Goal: Task Accomplishment & Management: Complete application form

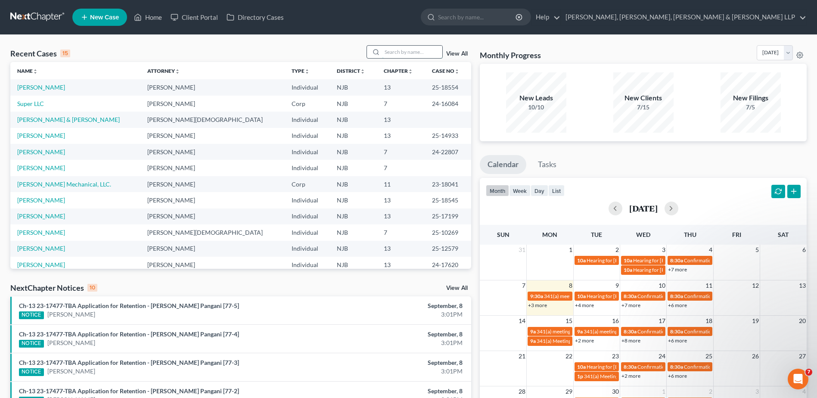
click at [416, 52] on input "search" at bounding box center [412, 52] width 60 height 12
click at [517, 17] on input "search" at bounding box center [477, 17] width 79 height 16
type input "J AND [PERSON_NAME]"
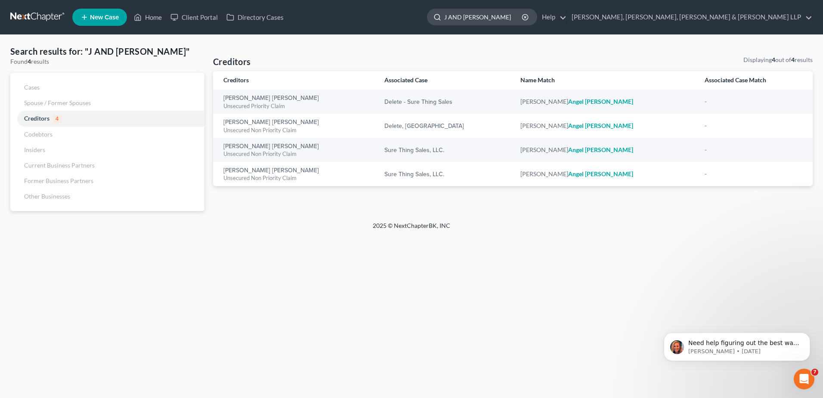
click at [523, 15] on input "J AND [PERSON_NAME]" at bounding box center [483, 17] width 79 height 16
click at [523, 17] on input "J AND [PERSON_NAME]" at bounding box center [483, 17] width 79 height 16
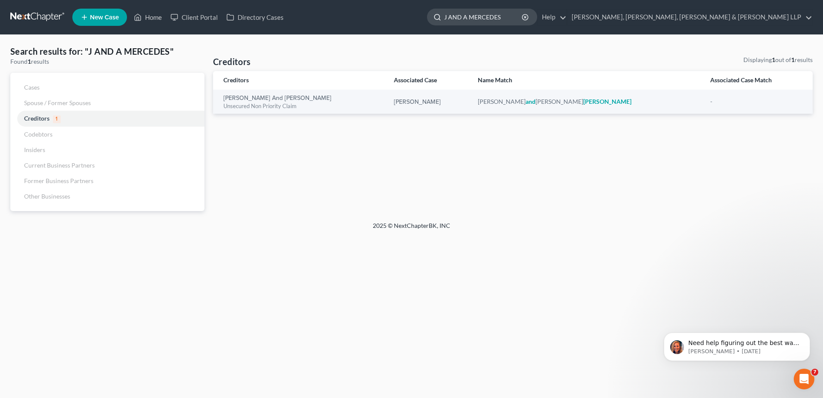
click at [523, 15] on input "J AND A MERCEDES" at bounding box center [483, 17] width 79 height 16
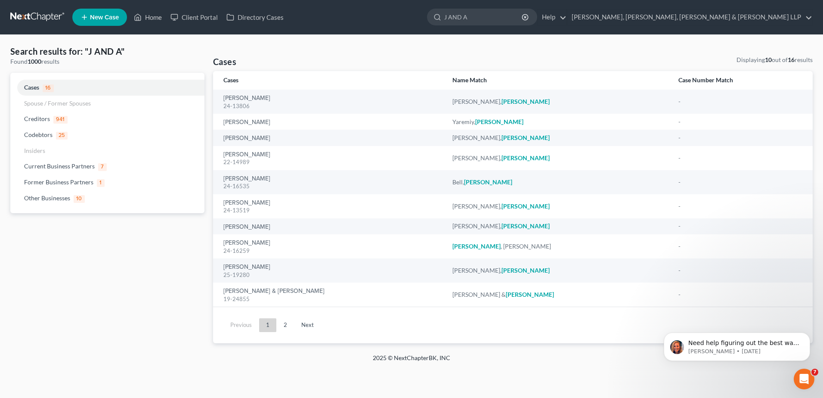
type input "J AND A"
click at [287, 326] on link "2" at bounding box center [285, 325] width 17 height 14
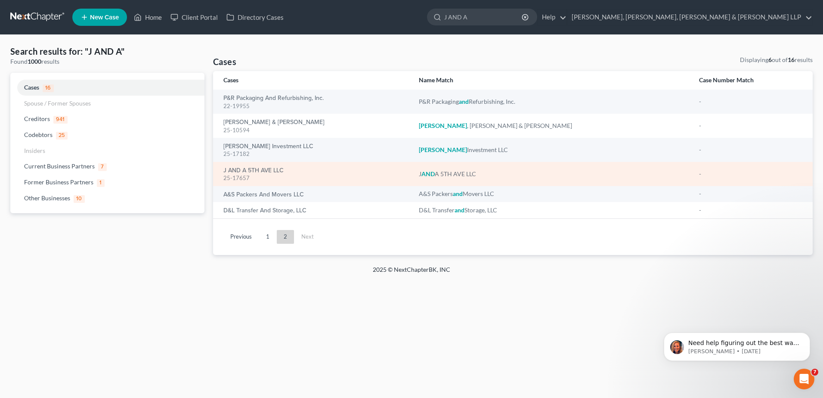
click at [293, 171] on div "J AND A 5TH AVE LLC 25-17657" at bounding box center [315, 173] width 182 height 17
click at [261, 176] on div "25-17657" at bounding box center [315, 178] width 182 height 8
click at [268, 171] on link "J AND A 5TH AVE LLC" at bounding box center [254, 171] width 60 height 6
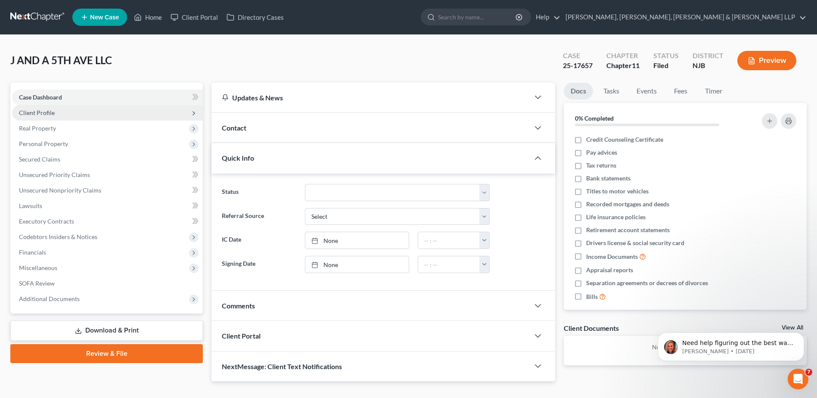
click at [65, 110] on span "Client Profile" at bounding box center [107, 113] width 191 height 16
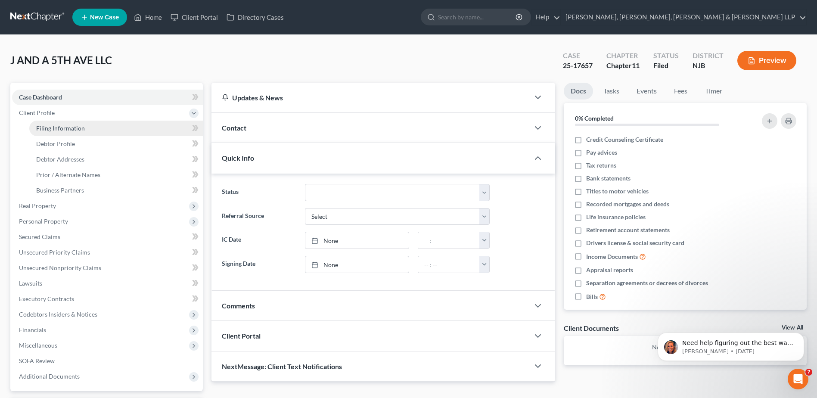
click at [88, 128] on link "Filing Information" at bounding box center [116, 129] width 174 height 16
select select "3"
select select "1"
select select "51"
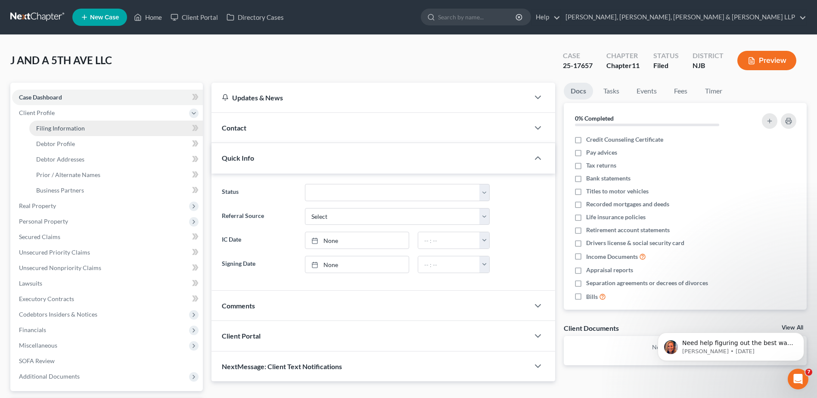
select select "0"
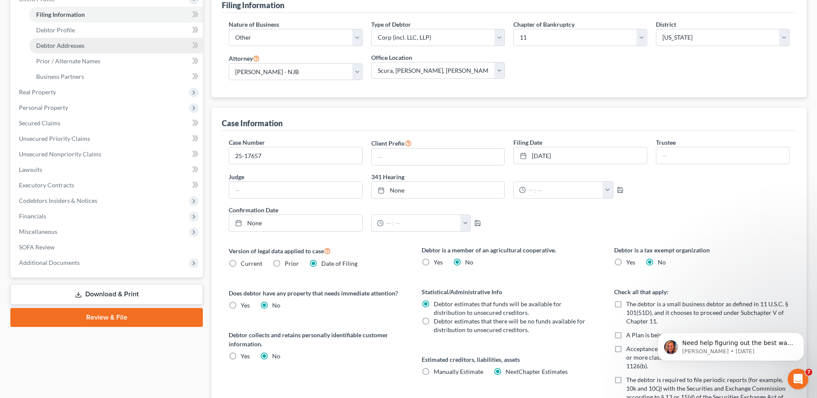
scroll to position [129, 0]
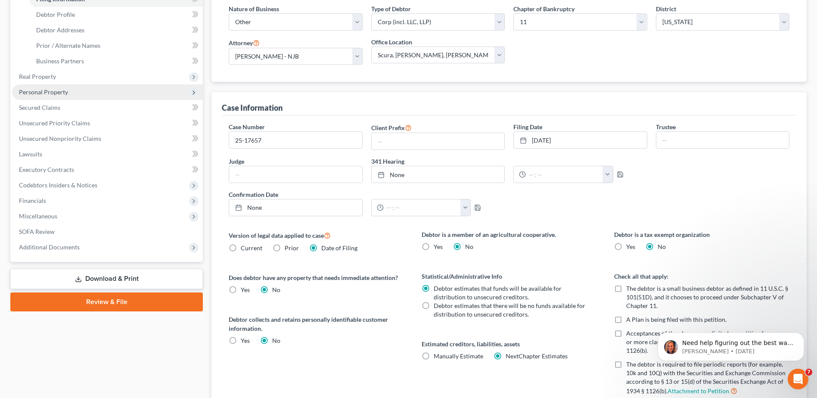
click at [48, 94] on span "Personal Property" at bounding box center [43, 91] width 49 height 7
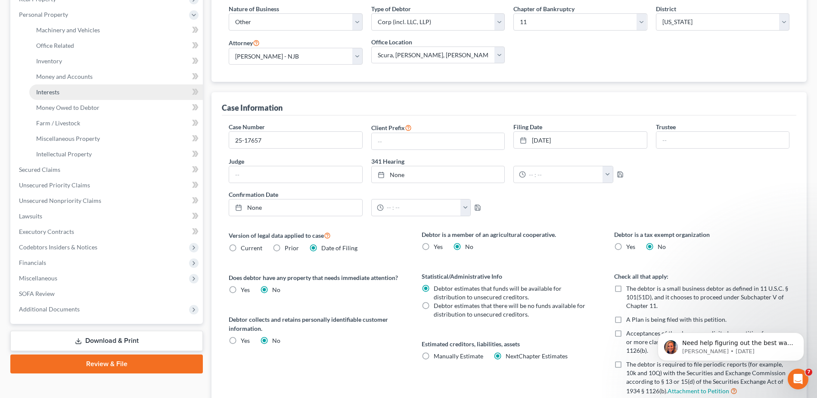
click at [75, 95] on link "Interests" at bounding box center [116, 92] width 174 height 16
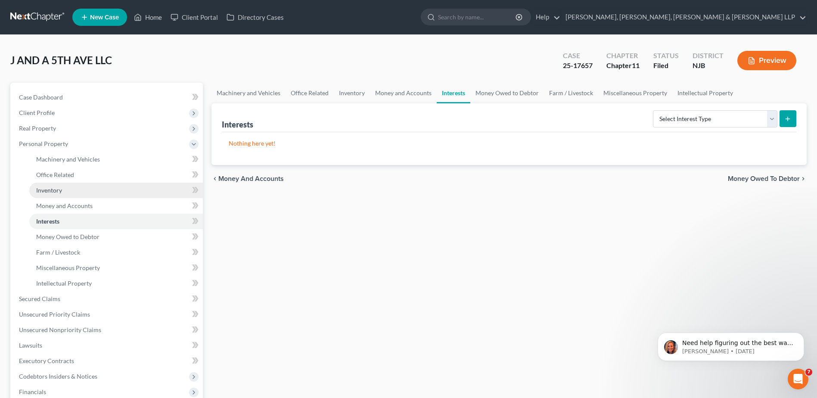
click at [86, 190] on link "Inventory" at bounding box center [116, 191] width 174 height 16
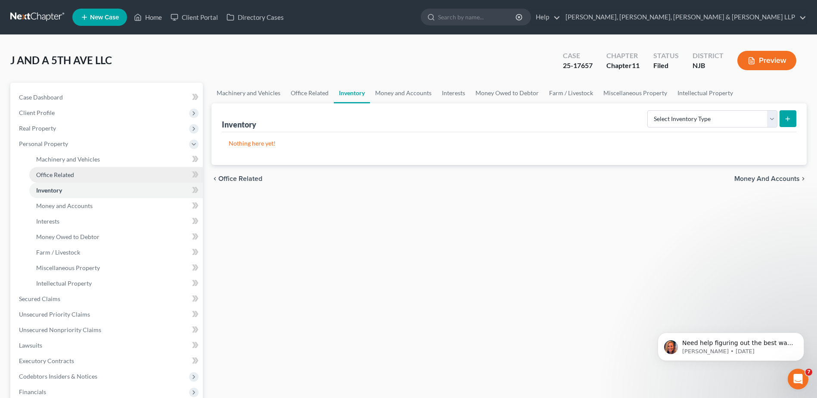
click at [84, 168] on link "Office Related" at bounding box center [116, 175] width 174 height 16
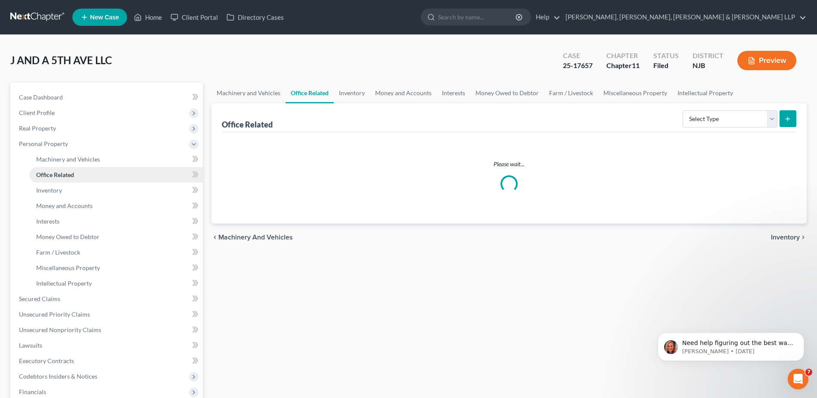
scroll to position [129, 0]
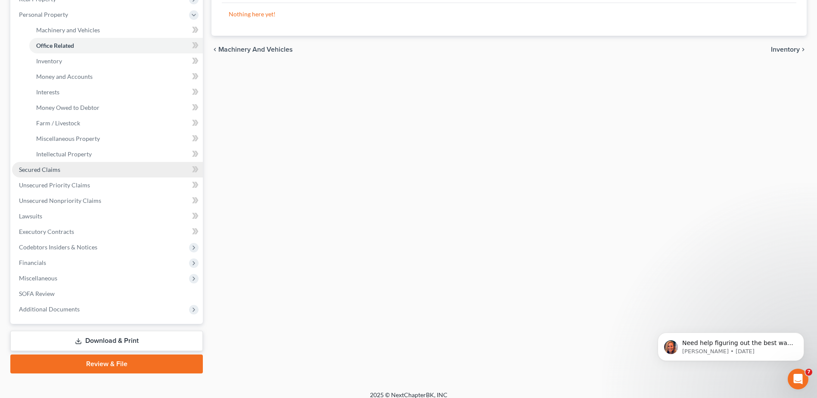
click at [72, 170] on link "Secured Claims" at bounding box center [107, 170] width 191 height 16
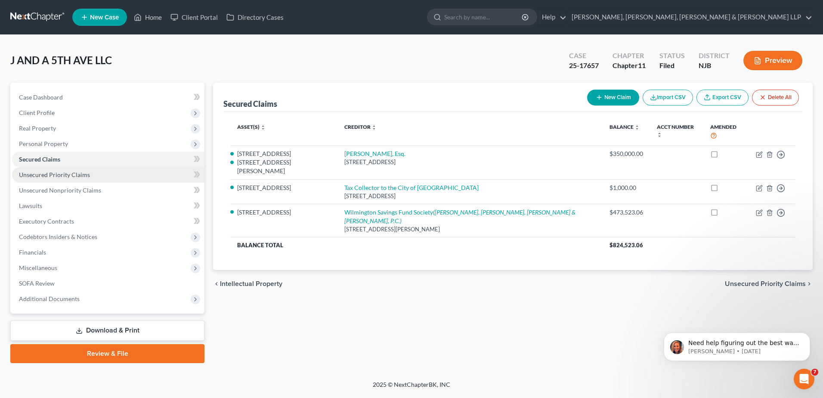
click at [88, 175] on link "Unsecured Priority Claims" at bounding box center [108, 175] width 193 height 16
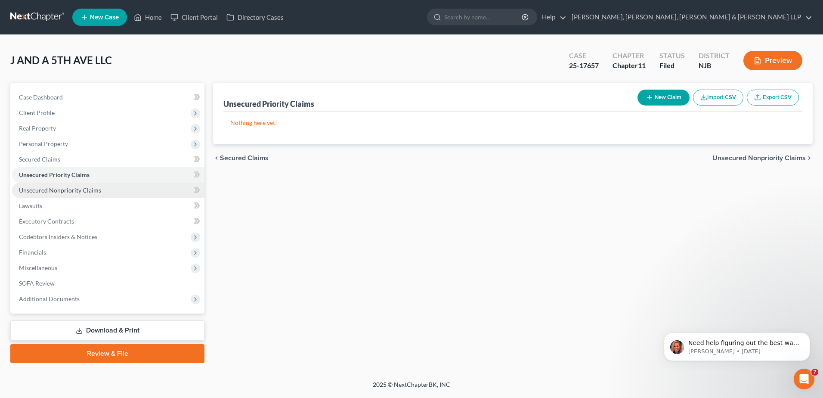
click at [85, 196] on link "Unsecured Nonpriority Claims" at bounding box center [108, 191] width 193 height 16
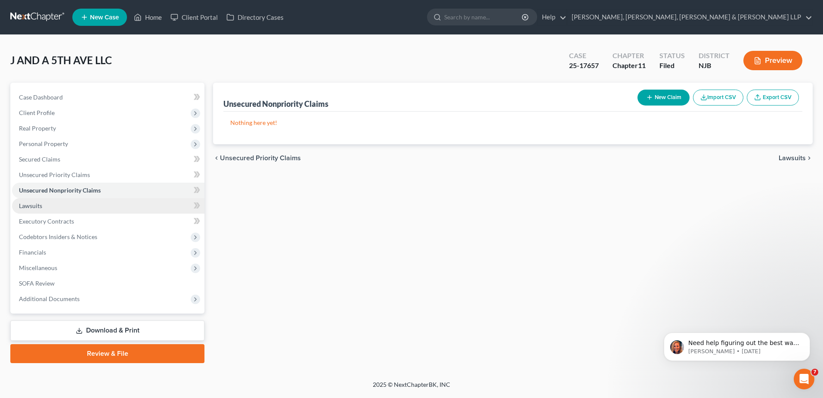
click at [62, 200] on link "Lawsuits" at bounding box center [108, 206] width 193 height 16
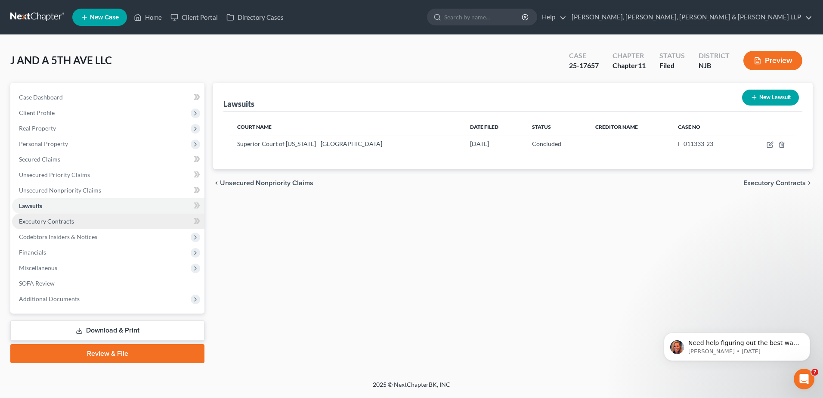
click at [62, 217] on link "Executory Contracts" at bounding box center [108, 222] width 193 height 16
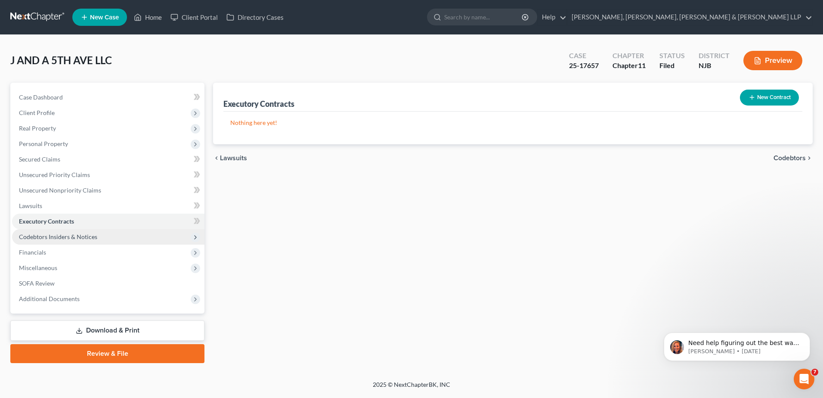
click at [68, 236] on span "Codebtors Insiders & Notices" at bounding box center [58, 236] width 78 height 7
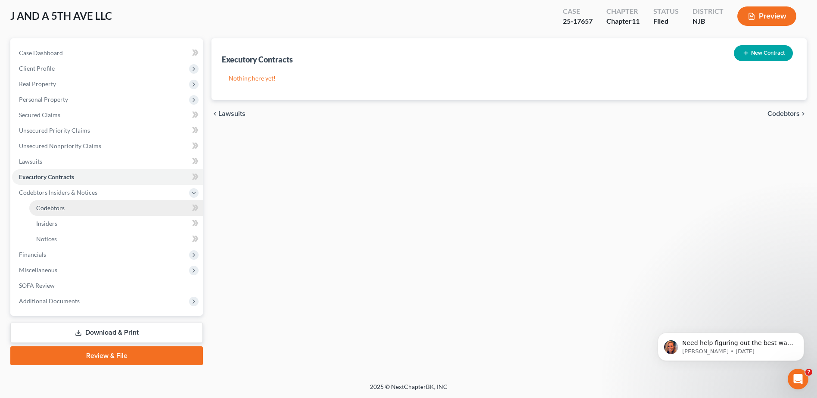
click at [64, 214] on link "Codebtors" at bounding box center [116, 208] width 174 height 16
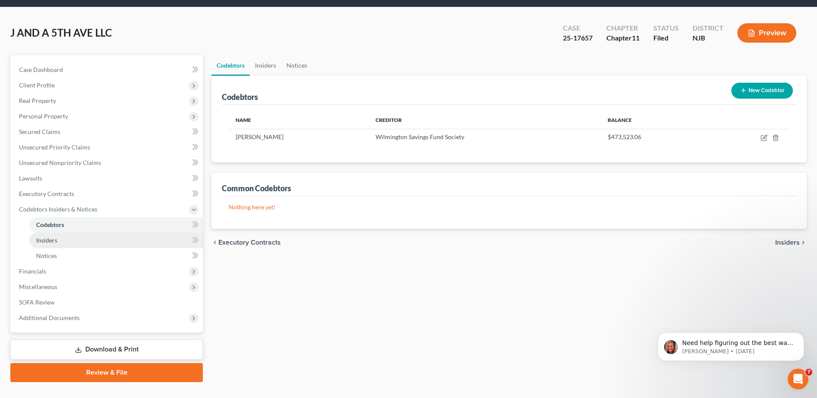
scroll to position [43, 0]
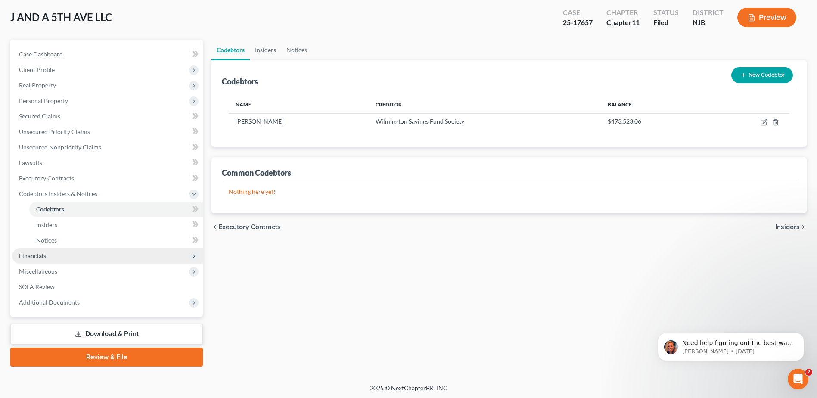
click at [45, 258] on span "Financials" at bounding box center [32, 255] width 27 height 7
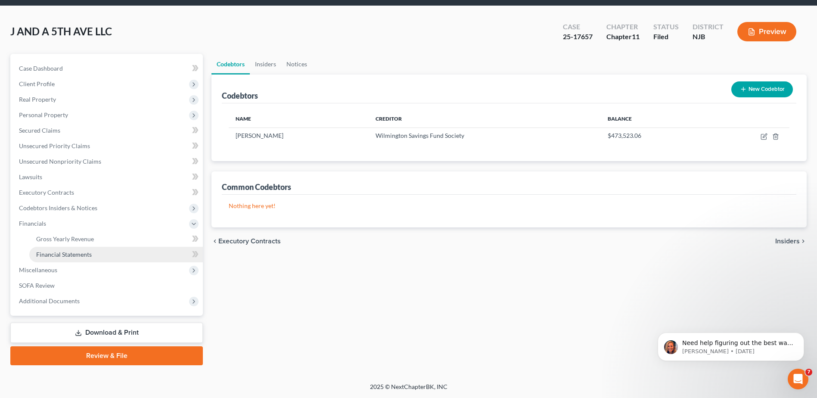
scroll to position [29, 0]
click at [95, 256] on link "Financial Statements" at bounding box center [116, 255] width 174 height 16
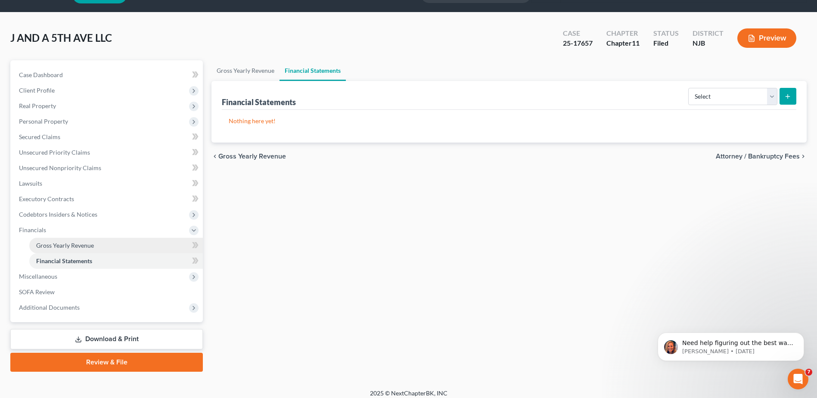
scroll to position [29, 0]
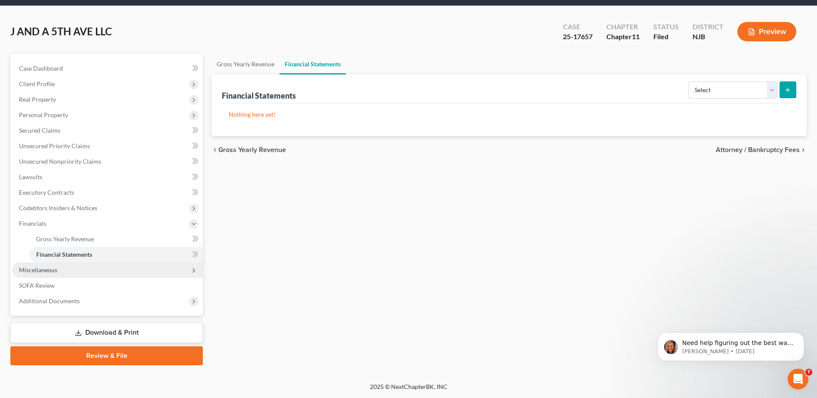
click at [45, 269] on span "Miscellaneous" at bounding box center [38, 269] width 38 height 7
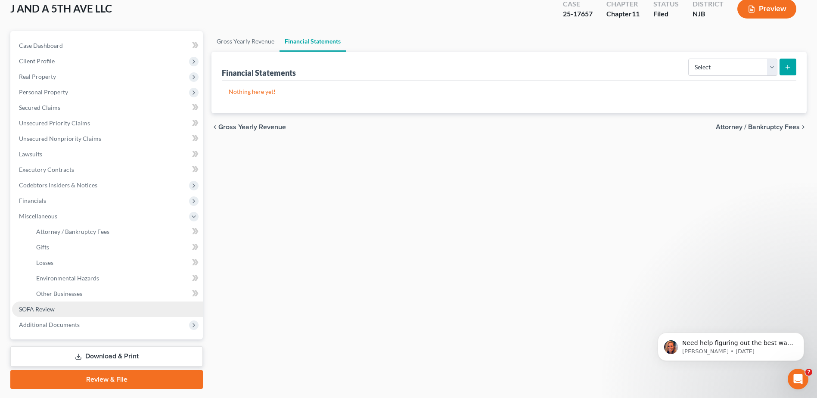
scroll to position [72, 0]
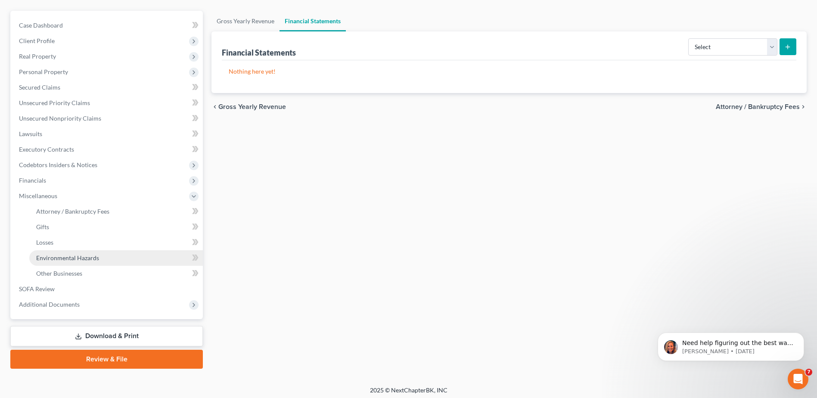
click at [88, 264] on link "Environmental Hazards" at bounding box center [116, 258] width 174 height 16
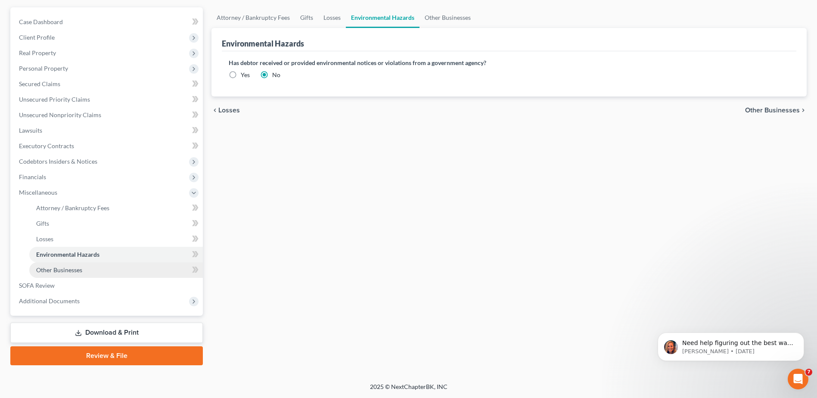
click at [91, 269] on link "Other Businesses" at bounding box center [116, 270] width 174 height 16
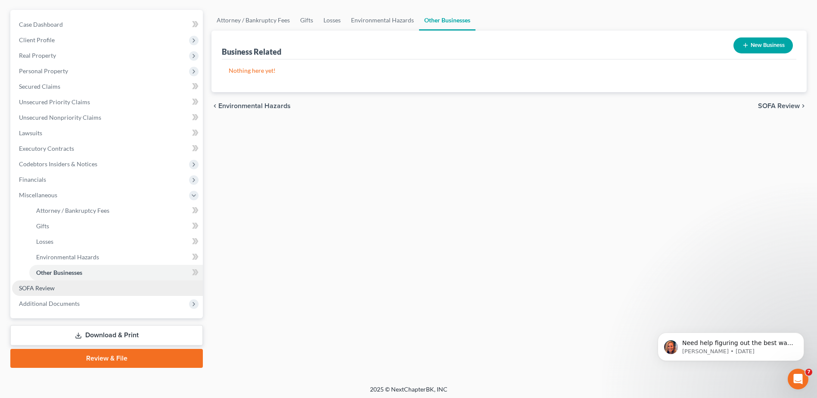
scroll to position [75, 0]
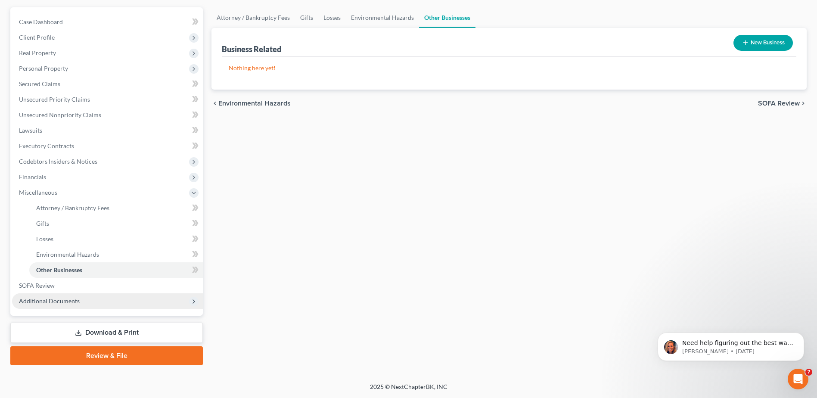
click at [81, 301] on span "Additional Documents" at bounding box center [107, 301] width 191 height 16
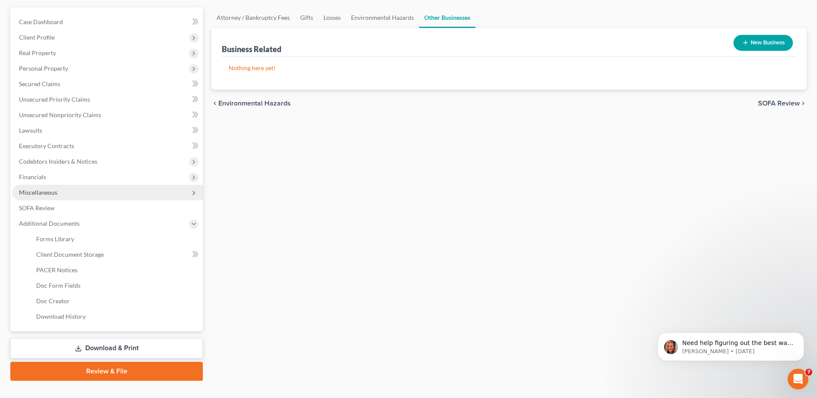
scroll to position [0, 0]
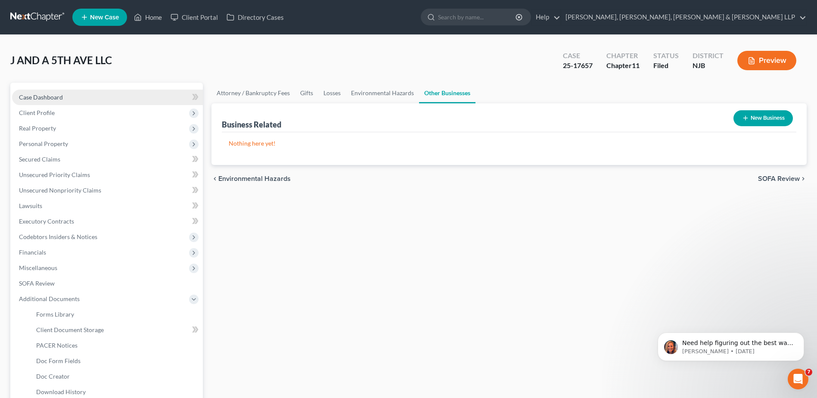
click at [56, 93] on span "Case Dashboard" at bounding box center [41, 96] width 44 height 7
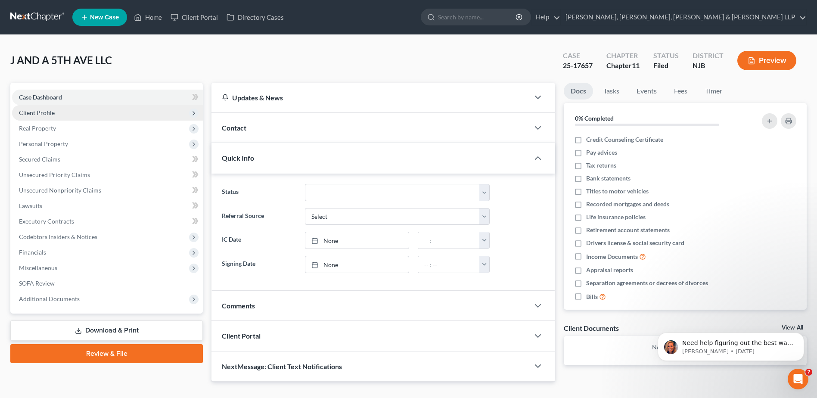
click at [42, 114] on span "Client Profile" at bounding box center [37, 112] width 36 height 7
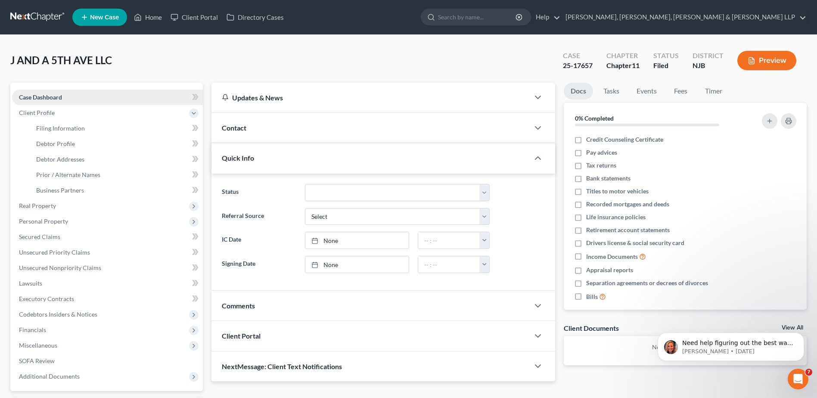
click at [55, 91] on link "Case Dashboard" at bounding box center [107, 98] width 191 height 16
click at [55, 95] on span "Case Dashboard" at bounding box center [40, 96] width 43 height 7
